Goal: Task Accomplishment & Management: Manage account settings

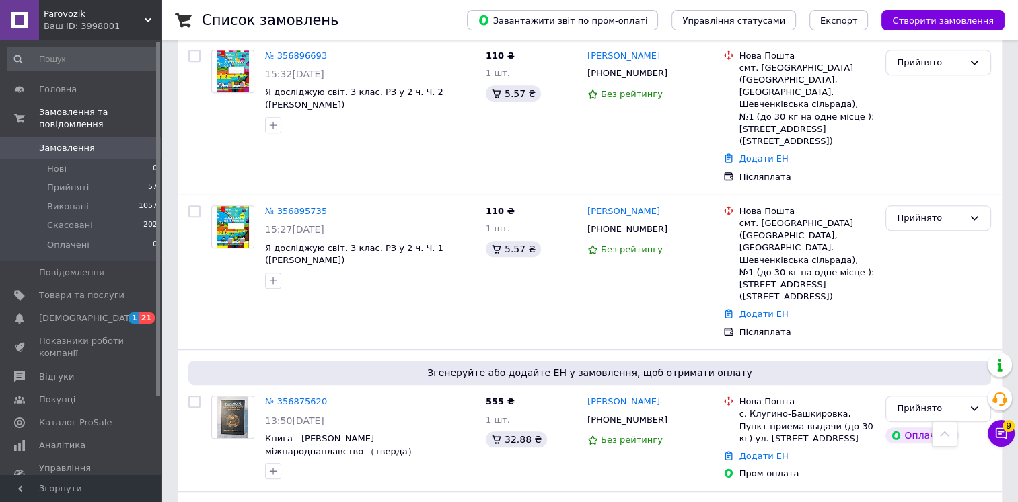
scroll to position [673, 0]
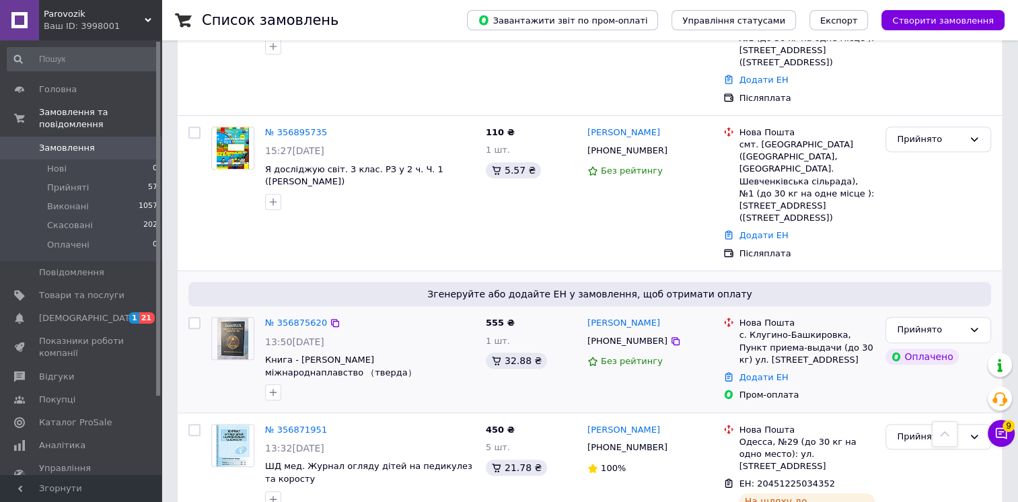
click at [235, 318] on img at bounding box center [233, 339] width 32 height 42
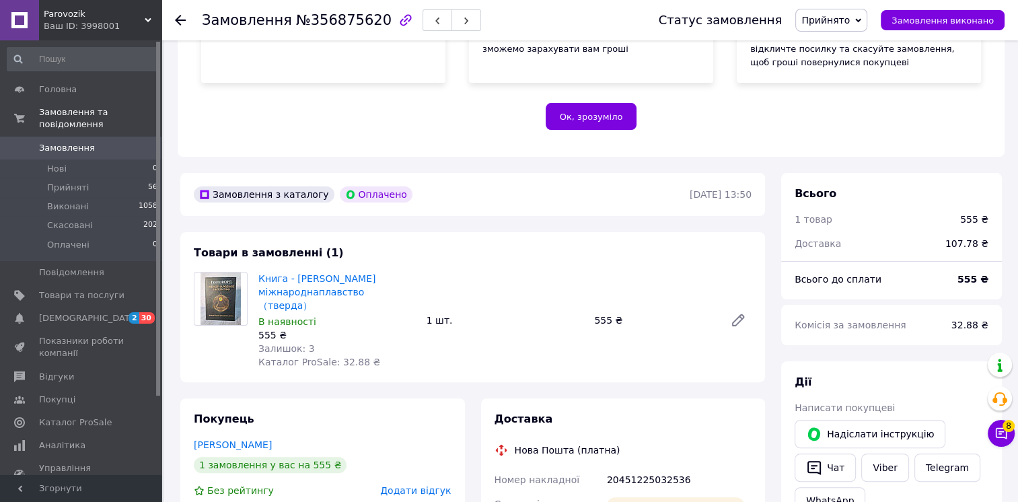
scroll to position [269, 0]
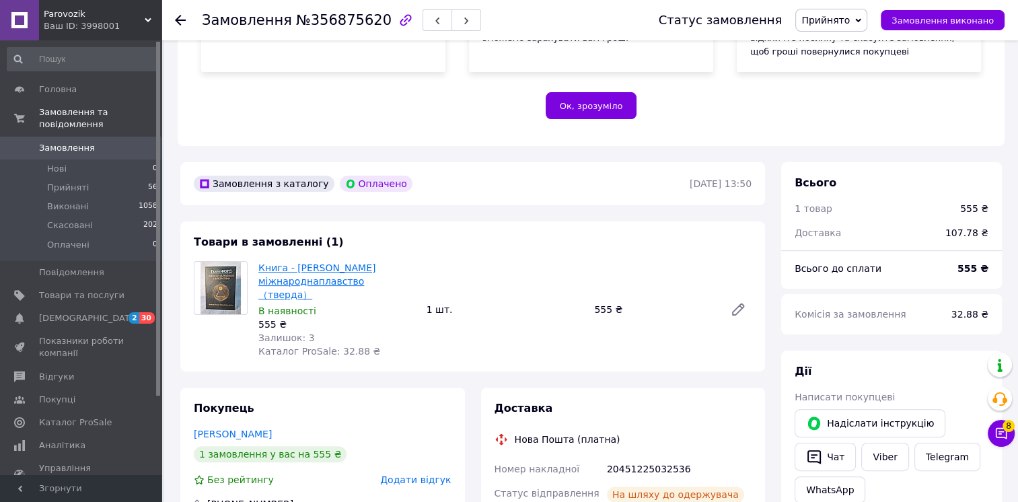
click at [305, 275] on link "Книга - [PERSON_NAME] міжнароднаплавство （тверда）" at bounding box center [316, 281] width 117 height 38
